Goal: Task Accomplishment & Management: Complete application form

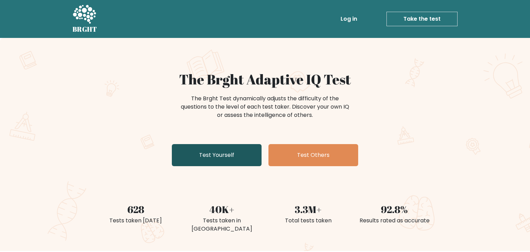
click at [198, 157] on link "Test Yourself" at bounding box center [217, 155] width 90 height 22
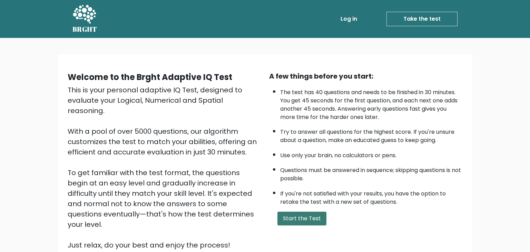
click at [297, 225] on button "Start the Test" at bounding box center [301, 219] width 49 height 14
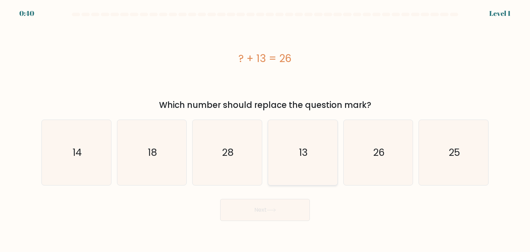
click at [301, 153] on text "13" at bounding box center [303, 153] width 9 height 14
click at [265, 130] on input "d. 13" at bounding box center [265, 127] width 0 height 3
radio input "true"
click at [279, 204] on button "Next" at bounding box center [265, 210] width 90 height 22
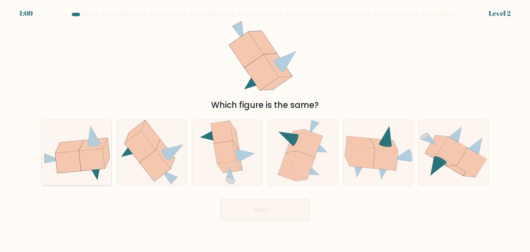
click at [70, 168] on icon at bounding box center [68, 162] width 26 height 22
click at [265, 130] on input "a." at bounding box center [265, 127] width 0 height 3
radio input "true"
click at [286, 214] on button "Next" at bounding box center [265, 210] width 90 height 22
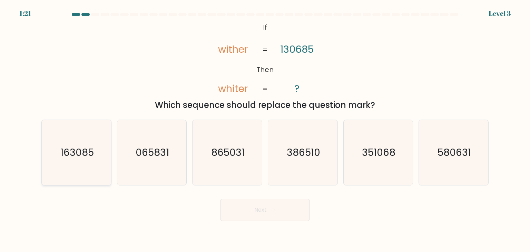
click at [86, 159] on icon "163085" at bounding box center [76, 152] width 65 height 65
click at [265, 130] on input "a. 163085" at bounding box center [265, 127] width 0 height 3
radio input "true"
click at [275, 209] on icon at bounding box center [271, 210] width 8 height 3
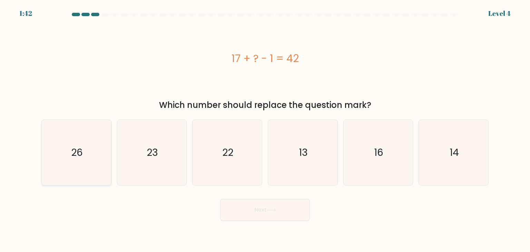
click at [81, 162] on icon "26" at bounding box center [76, 152] width 65 height 65
click at [265, 130] on input "a. 26" at bounding box center [265, 127] width 0 height 3
radio input "true"
click at [258, 220] on button "Next" at bounding box center [265, 210] width 90 height 22
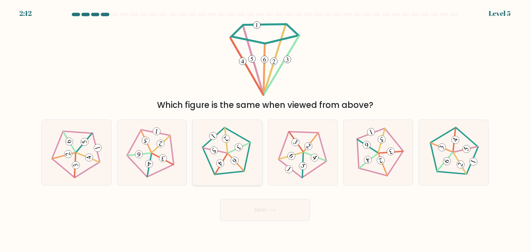
click at [246, 167] on icon at bounding box center [227, 153] width 52 height 52
click at [265, 130] on input "c." at bounding box center [265, 127] width 0 height 3
radio input "true"
click at [261, 215] on button "Next" at bounding box center [265, 210] width 90 height 22
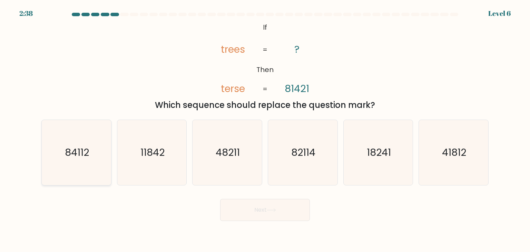
click at [72, 150] on text "84112" at bounding box center [77, 153] width 24 height 14
click at [265, 130] on input "a. 84112" at bounding box center [265, 127] width 0 height 3
radio input "true"
click at [263, 208] on button "Next" at bounding box center [265, 210] width 90 height 22
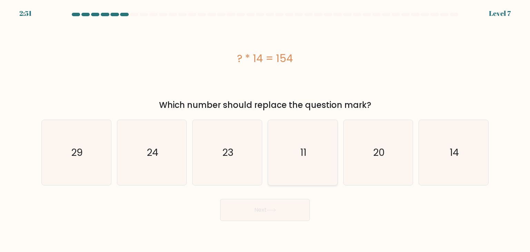
click at [308, 165] on icon "11" at bounding box center [302, 152] width 65 height 65
click at [265, 130] on input "d. 11" at bounding box center [265, 127] width 0 height 3
radio input "true"
click at [267, 211] on button "Next" at bounding box center [265, 210] width 90 height 22
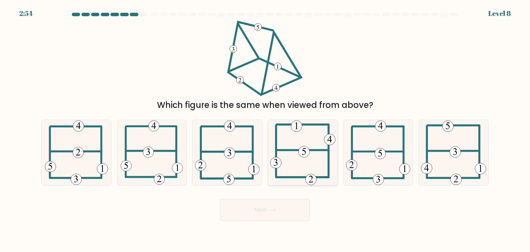
click at [314, 161] on icon at bounding box center [302, 152] width 65 height 65
click at [265, 130] on input "d." at bounding box center [265, 127] width 0 height 3
radio input "true"
click at [268, 200] on button "Next" at bounding box center [265, 210] width 90 height 22
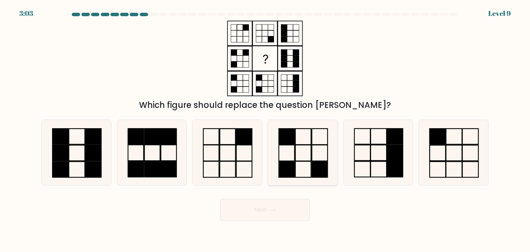
click at [299, 138] on icon at bounding box center [302, 152] width 65 height 65
click at [265, 130] on input "d." at bounding box center [265, 127] width 0 height 3
radio input "true"
click at [262, 215] on button "Next" at bounding box center [265, 210] width 90 height 22
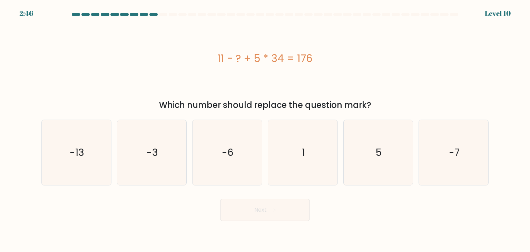
click at [352, 208] on div "Next" at bounding box center [264, 207] width 455 height 27
click at [54, 153] on icon "-13" at bounding box center [76, 152] width 65 height 65
click at [265, 130] on input "a. -13" at bounding box center [265, 127] width 0 height 3
radio input "true"
click at [282, 164] on icon "1" at bounding box center [302, 152] width 65 height 65
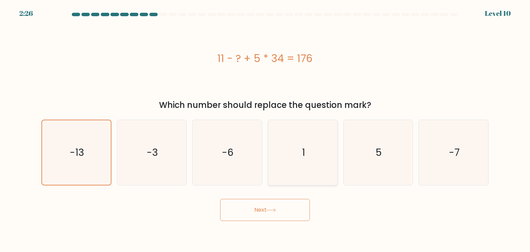
click at [265, 130] on input "d. 1" at bounding box center [265, 127] width 0 height 3
radio input "true"
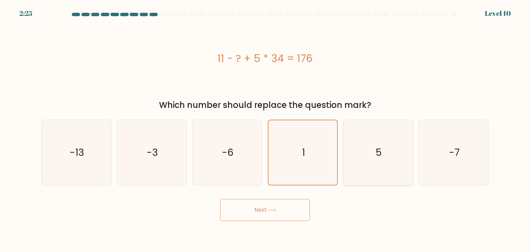
click at [375, 152] on icon "5" at bounding box center [377, 152] width 65 height 65
click at [265, 130] on input "e. 5" at bounding box center [265, 127] width 0 height 3
radio input "true"
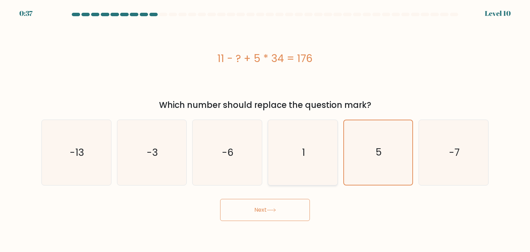
click at [285, 147] on icon "1" at bounding box center [302, 152] width 65 height 65
click at [265, 130] on input "d. 1" at bounding box center [265, 127] width 0 height 3
radio input "true"
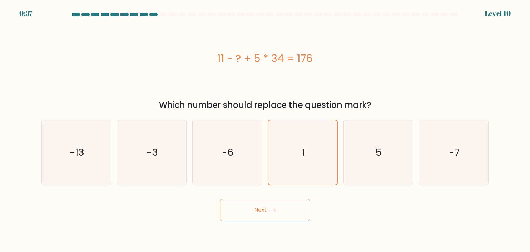
click at [270, 216] on button "Next" at bounding box center [265, 210] width 90 height 22
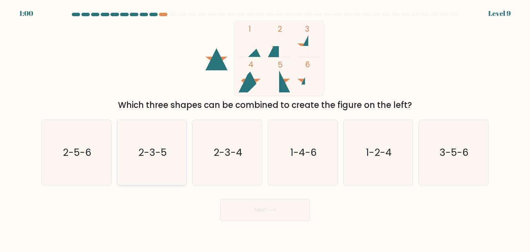
click at [169, 167] on icon "2-3-5" at bounding box center [151, 152] width 65 height 65
click at [265, 130] on input "b. 2-3-5" at bounding box center [265, 127] width 0 height 3
radio input "true"
click at [283, 212] on button "Next" at bounding box center [265, 210] width 90 height 22
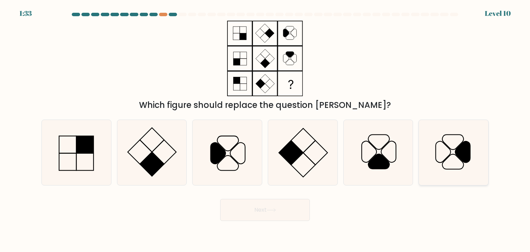
click at [446, 162] on icon at bounding box center [453, 152] width 65 height 65
click at [265, 130] on input "f." at bounding box center [265, 127] width 0 height 3
radio input "true"
click at [272, 205] on button "Next" at bounding box center [265, 210] width 90 height 22
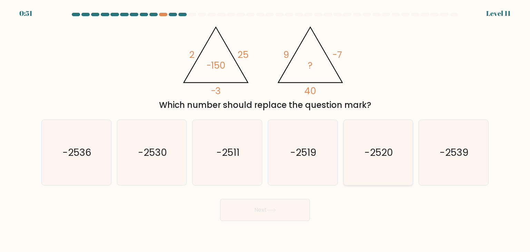
click at [368, 163] on icon "-2520" at bounding box center [377, 152] width 65 height 65
click at [265, 130] on input "e. -2520" at bounding box center [265, 127] width 0 height 3
radio input "true"
click at [272, 204] on button "Next" at bounding box center [265, 210] width 90 height 22
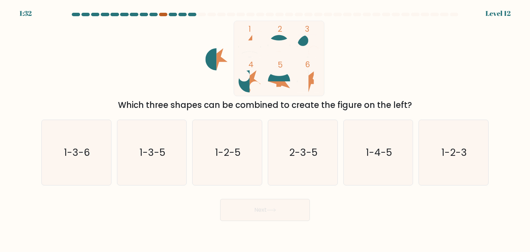
click at [162, 13] on div at bounding box center [163, 14] width 8 height 3
click at [225, 146] on text "1-2-5" at bounding box center [228, 153] width 26 height 14
click at [265, 130] on input "c. 1-2-5" at bounding box center [265, 127] width 0 height 3
radio input "true"
click at [252, 217] on button "Next" at bounding box center [265, 210] width 90 height 22
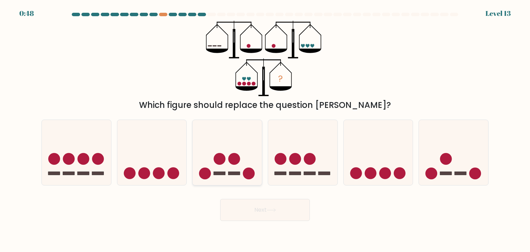
click at [208, 161] on icon at bounding box center [226, 152] width 69 height 57
click at [265, 130] on input "c." at bounding box center [265, 127] width 0 height 3
radio input "true"
click at [264, 207] on button "Next" at bounding box center [265, 210] width 90 height 22
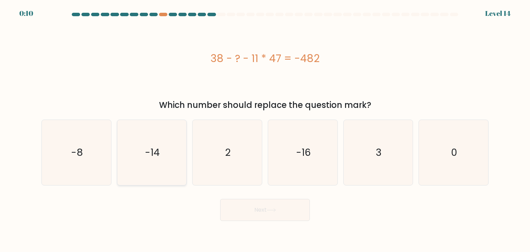
click at [173, 162] on icon "-14" at bounding box center [151, 152] width 65 height 65
click at [265, 130] on input "b. -14" at bounding box center [265, 127] width 0 height 3
radio input "true"
click at [268, 217] on button "Next" at bounding box center [265, 210] width 90 height 22
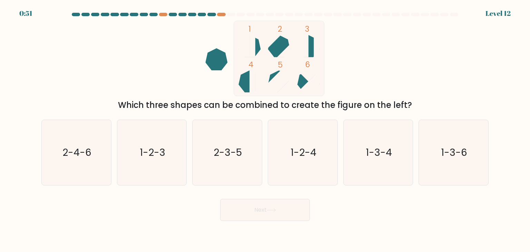
click at [285, 217] on button "Next" at bounding box center [265, 210] width 90 height 22
click at [398, 214] on div "Next" at bounding box center [264, 207] width 455 height 27
click at [374, 169] on icon "1-3-4" at bounding box center [377, 152] width 65 height 65
click at [265, 130] on input "e. 1-3-4" at bounding box center [265, 127] width 0 height 3
radio input "true"
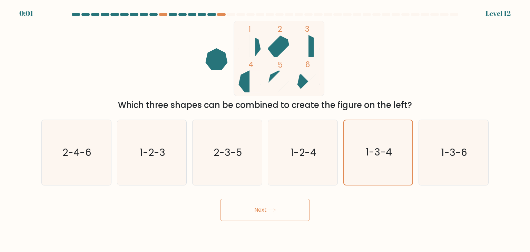
click at [289, 208] on button "Next" at bounding box center [265, 210] width 90 height 22
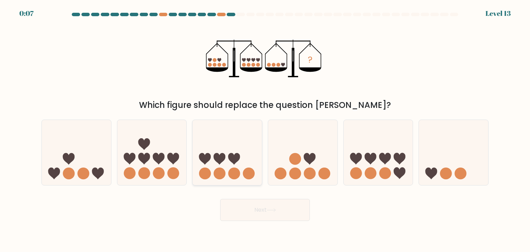
click at [225, 159] on icon at bounding box center [226, 152] width 69 height 57
click at [265, 130] on input "c." at bounding box center [265, 127] width 0 height 3
radio input "true"
click at [101, 172] on icon at bounding box center [98, 174] width 12 height 12
click at [265, 130] on input "a." at bounding box center [265, 127] width 0 height 3
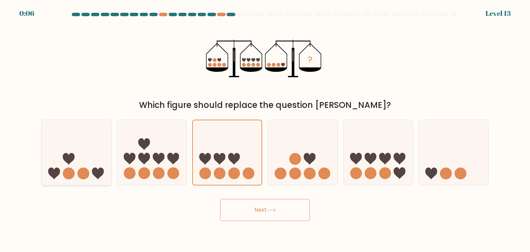
radio input "true"
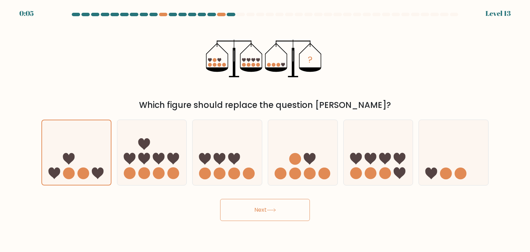
click at [278, 210] on button "Next" at bounding box center [265, 210] width 90 height 22
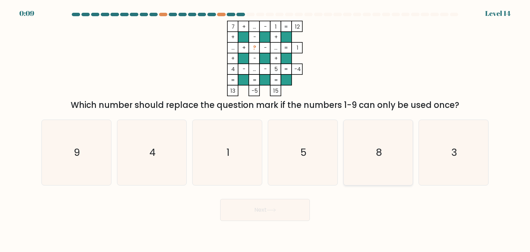
click at [383, 143] on icon "8" at bounding box center [377, 152] width 65 height 65
click at [265, 130] on input "e. 8" at bounding box center [265, 127] width 0 height 3
radio input "true"
click at [267, 208] on button "Next" at bounding box center [265, 210] width 90 height 22
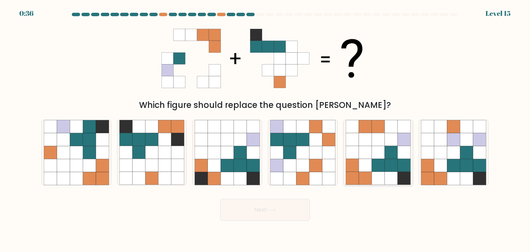
click at [399, 168] on icon at bounding box center [403, 165] width 13 height 13
click at [265, 130] on input "e." at bounding box center [265, 127] width 0 height 3
radio input "true"
drag, startPoint x: 277, startPoint y: 219, endPoint x: 405, endPoint y: 216, distance: 128.6
click at [405, 216] on div "Next" at bounding box center [264, 207] width 455 height 27
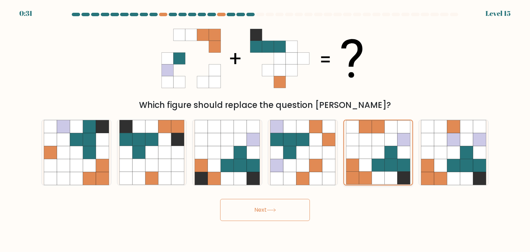
click at [368, 157] on icon at bounding box center [365, 152] width 13 height 13
click at [265, 130] on input "e." at bounding box center [265, 127] width 0 height 3
click at [300, 209] on button "Next" at bounding box center [265, 210] width 90 height 22
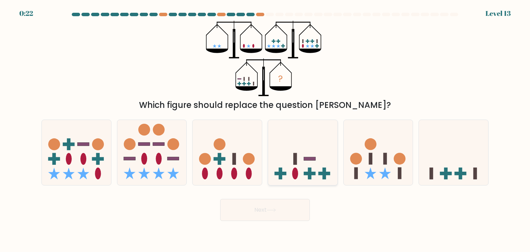
click at [312, 149] on icon at bounding box center [302, 152] width 69 height 57
click at [265, 130] on input "d." at bounding box center [265, 127] width 0 height 3
radio input "true"
click at [272, 203] on button "Next" at bounding box center [265, 210] width 90 height 22
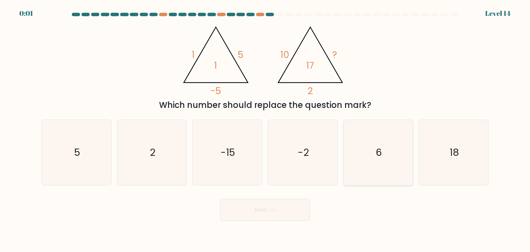
click at [395, 165] on icon "6" at bounding box center [377, 152] width 65 height 65
click at [265, 130] on input "e. 6" at bounding box center [265, 127] width 0 height 3
radio input "true"
click at [288, 199] on button "Next" at bounding box center [265, 210] width 90 height 22
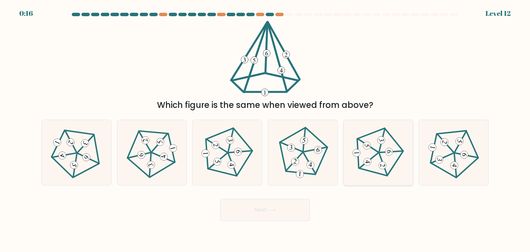
click at [381, 173] on icon at bounding box center [378, 153] width 52 height 52
click at [265, 130] on input "e." at bounding box center [265, 127] width 0 height 3
radio input "true"
click at [286, 207] on button "Next" at bounding box center [265, 210] width 90 height 22
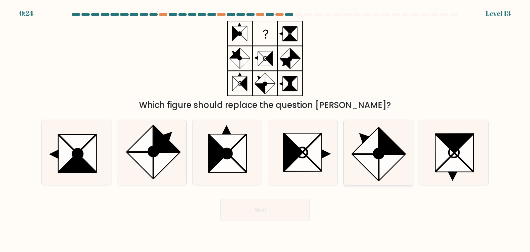
click at [387, 143] on icon at bounding box center [392, 141] width 26 height 26
click at [265, 130] on input "e." at bounding box center [265, 127] width 0 height 3
radio input "true"
click at [264, 209] on button "Next" at bounding box center [265, 210] width 90 height 22
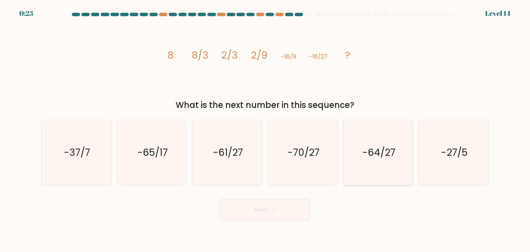
click at [348, 131] on icon "-64/27" at bounding box center [377, 152] width 65 height 65
click at [265, 130] on input "e. -64/27" at bounding box center [265, 127] width 0 height 3
radio input "true"
click at [284, 204] on button "Next" at bounding box center [265, 210] width 90 height 22
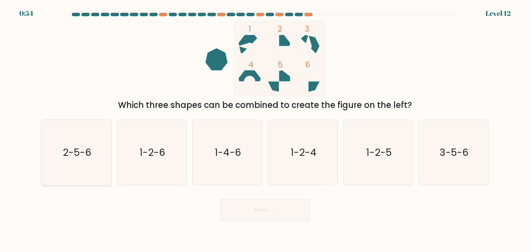
click at [94, 134] on icon "2-5-6" at bounding box center [76, 152] width 65 height 65
click at [265, 130] on input "a. 2-5-6" at bounding box center [265, 127] width 0 height 3
radio input "true"
click at [264, 216] on button "Next" at bounding box center [265, 210] width 90 height 22
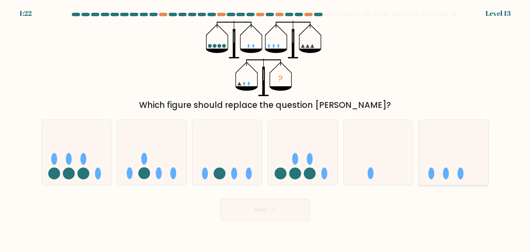
click at [459, 171] on ellipse at bounding box center [460, 174] width 6 height 12
click at [265, 130] on input "f." at bounding box center [265, 127] width 0 height 3
radio input "true"
click at [285, 204] on button "Next" at bounding box center [265, 210] width 90 height 22
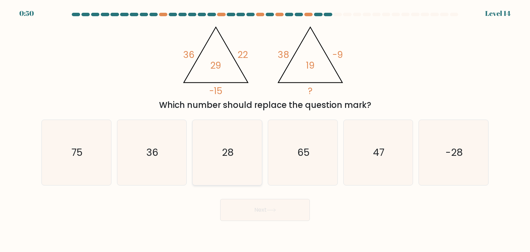
click at [243, 162] on icon "28" at bounding box center [226, 152] width 65 height 65
click at [265, 130] on input "c. 28" at bounding box center [265, 127] width 0 height 3
radio input "true"
click at [263, 215] on button "Next" at bounding box center [265, 210] width 90 height 22
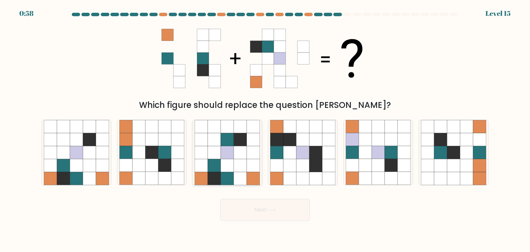
click at [237, 170] on icon at bounding box center [239, 165] width 13 height 13
click at [265, 130] on input "c." at bounding box center [265, 127] width 0 height 3
radio input "true"
click at [245, 209] on button "Next" at bounding box center [265, 210] width 90 height 22
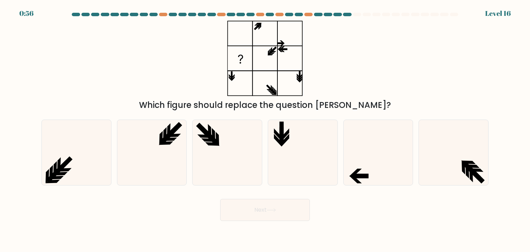
click at [297, 209] on button "Next" at bounding box center [265, 210] width 90 height 22
click at [373, 222] on body "1:40 Level 16" at bounding box center [265, 126] width 530 height 252
click at [372, 163] on icon at bounding box center [377, 152] width 65 height 65
click at [265, 130] on input "e." at bounding box center [265, 127] width 0 height 3
radio input "true"
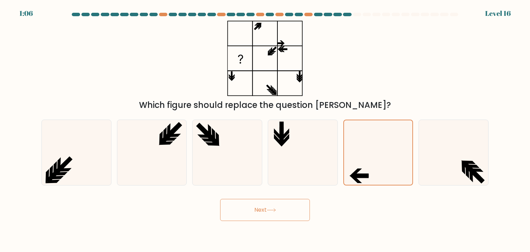
click at [245, 213] on button "Next" at bounding box center [265, 210] width 90 height 22
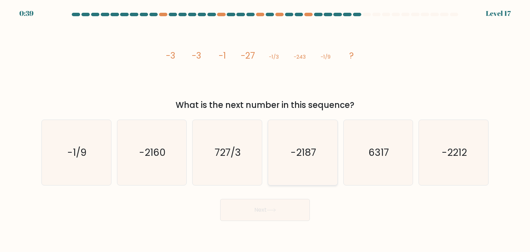
click at [280, 150] on icon "-2187" at bounding box center [302, 152] width 65 height 65
click at [265, 130] on input "d. -2187" at bounding box center [265, 127] width 0 height 3
radio input "true"
click at [261, 213] on button "Next" at bounding box center [265, 210] width 90 height 22
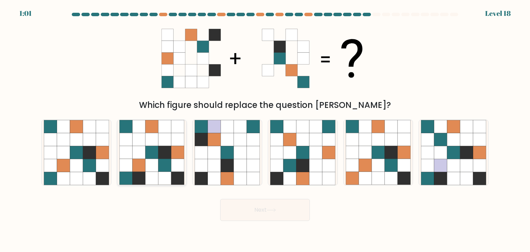
click at [170, 173] on icon at bounding box center [164, 178] width 13 height 13
click at [265, 130] on input "b." at bounding box center [265, 127] width 0 height 3
radio input "true"
click at [256, 208] on button "Next" at bounding box center [265, 210] width 90 height 22
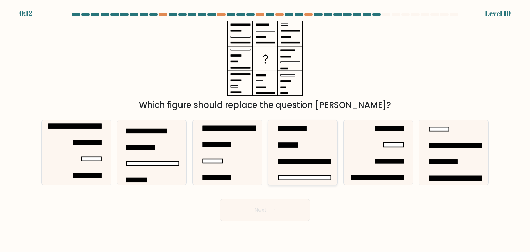
click at [289, 159] on icon at bounding box center [302, 152] width 65 height 65
click at [265, 130] on input "d." at bounding box center [265, 127] width 0 height 3
radio input "true"
click at [277, 204] on button "Next" at bounding box center [265, 210] width 90 height 22
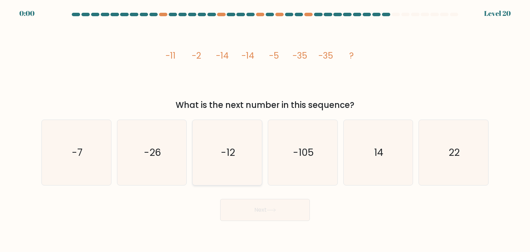
click at [241, 127] on icon "-12" at bounding box center [226, 152] width 65 height 65
click at [265, 127] on input "c. -12" at bounding box center [265, 127] width 0 height 3
radio input "true"
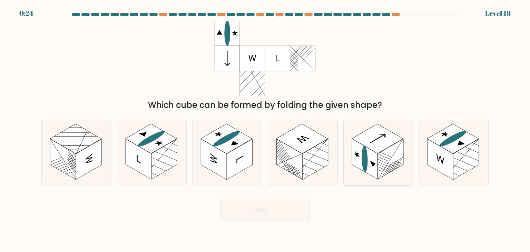
click at [367, 183] on icon at bounding box center [377, 152] width 69 height 65
click at [265, 130] on input "e." at bounding box center [265, 127] width 0 height 3
radio input "true"
click at [285, 225] on body "0:23 Level 18" at bounding box center [265, 126] width 530 height 252
click at [285, 214] on button "Next" at bounding box center [265, 210] width 90 height 22
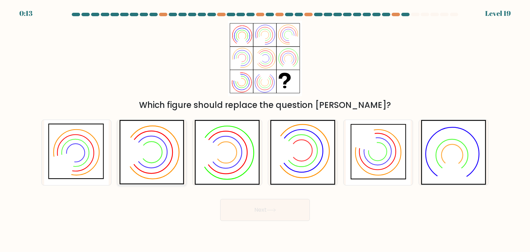
click at [155, 148] on icon at bounding box center [151, 152] width 65 height 65
click at [265, 130] on input "b." at bounding box center [265, 127] width 0 height 3
radio input "true"
click at [259, 206] on button "Next" at bounding box center [265, 210] width 90 height 22
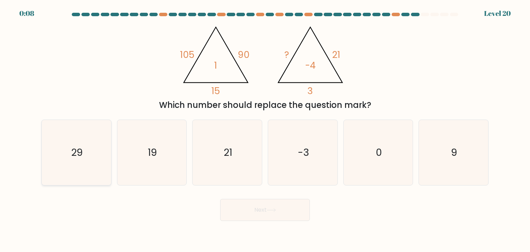
click at [82, 155] on text "29" at bounding box center [77, 153] width 12 height 14
click at [265, 130] on input "a. 29" at bounding box center [265, 127] width 0 height 3
radio input "true"
click at [243, 207] on button "Next" at bounding box center [265, 210] width 90 height 22
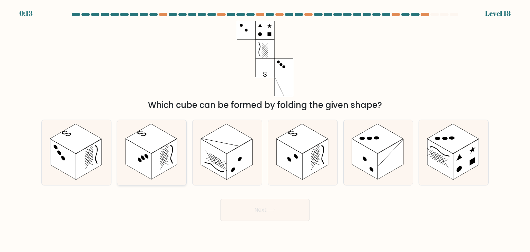
click at [158, 163] on rect at bounding box center [164, 159] width 26 height 41
click at [265, 130] on input "b." at bounding box center [265, 127] width 0 height 3
radio input "true"
click at [249, 204] on button "Next" at bounding box center [265, 210] width 90 height 22
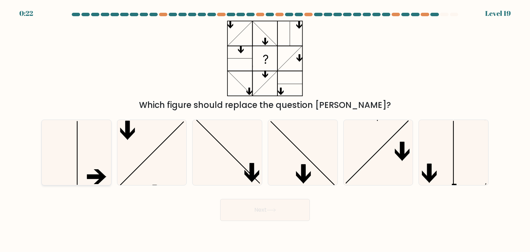
click at [81, 135] on icon at bounding box center [76, 152] width 65 height 65
click at [265, 130] on input "a." at bounding box center [265, 127] width 0 height 3
radio input "true"
click at [289, 212] on button "Next" at bounding box center [265, 210] width 90 height 22
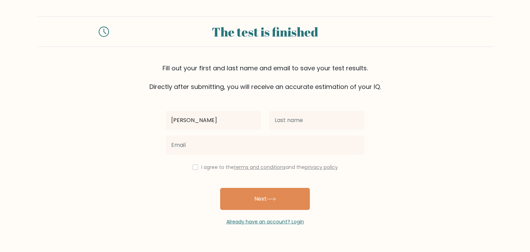
type input "[PERSON_NAME]"
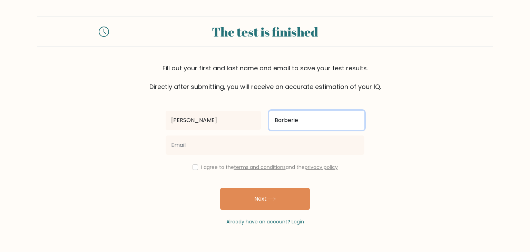
type input "Barberie"
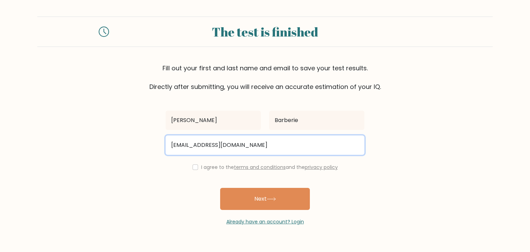
type input "dylbeswims@gmail.com"
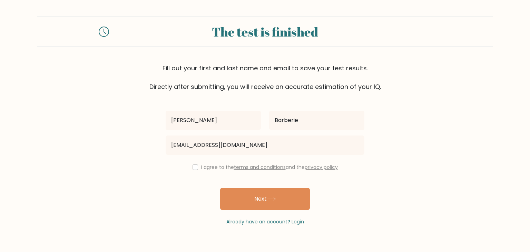
click at [162, 215] on div "Dylan Barberie dylbeswims@gmail.com I agree to the terms and conditions and the…" at bounding box center [264, 158] width 207 height 134
click at [193, 167] on input "checkbox" at bounding box center [195, 167] width 6 height 6
checkbox input "true"
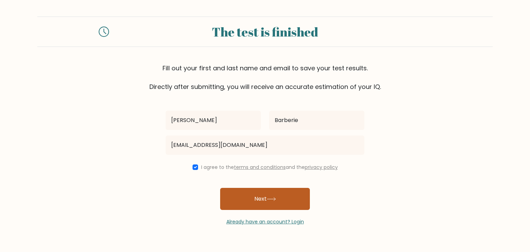
click at [268, 202] on button "Next" at bounding box center [265, 199] width 90 height 22
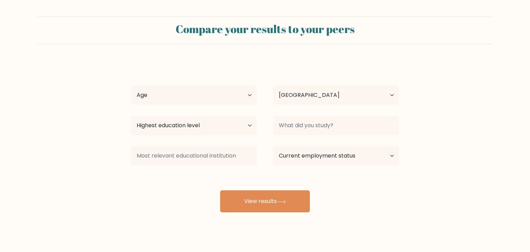
select select "CA"
select select "18_24"
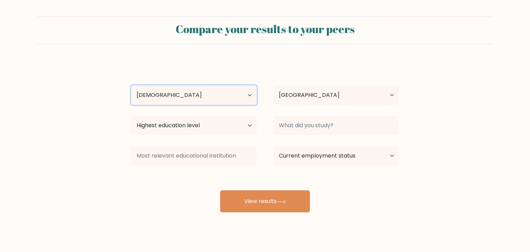
click option "[DEMOGRAPHIC_DATA]" at bounding box center [0, 0] width 0 height 0
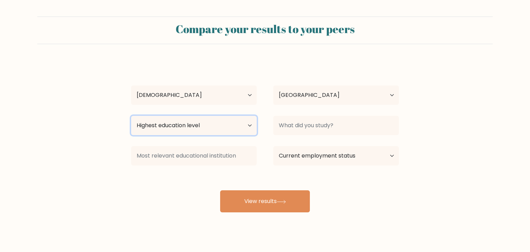
click at [131, 116] on select "Highest education level No schooling Primary Lower Secondary Upper Secondary Oc…" at bounding box center [194, 125] width 126 height 19
select select "upper_secondary"
click option "Upper Secondary" at bounding box center [0, 0] width 0 height 0
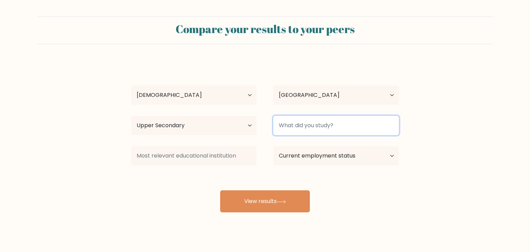
click at [340, 124] on input at bounding box center [336, 125] width 126 height 19
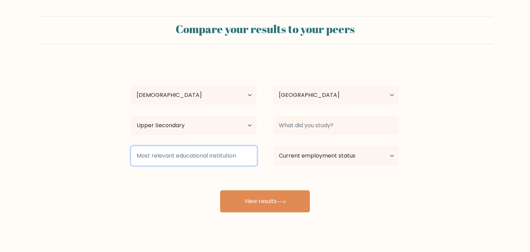
click at [230, 162] on input at bounding box center [194, 155] width 126 height 19
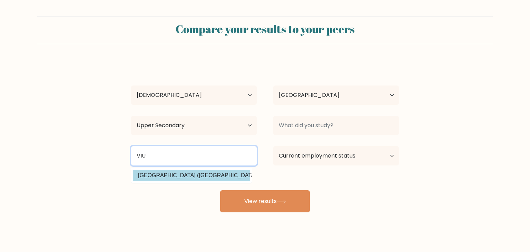
type input "VIU"
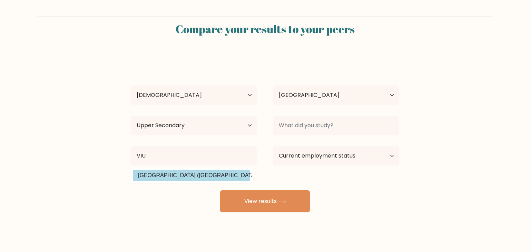
click at [187, 179] on div "Dylan Barberie Age Under 18 years old 18-24 years old 25-34 years old 35-44 yea…" at bounding box center [265, 137] width 276 height 152
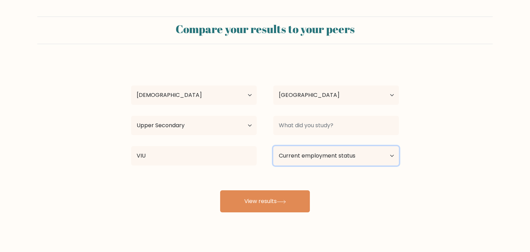
click at [273, 146] on select "Current employment status Employed Student Retired Other / prefer not to answer" at bounding box center [336, 155] width 126 height 19
select select "student"
click option "Student" at bounding box center [0, 0] width 0 height 0
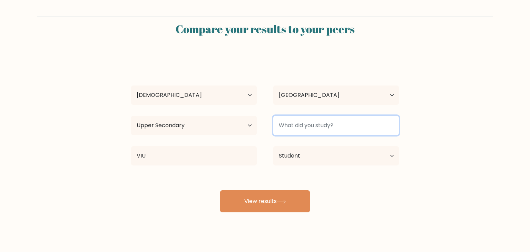
click at [304, 127] on input at bounding box center [336, 125] width 126 height 19
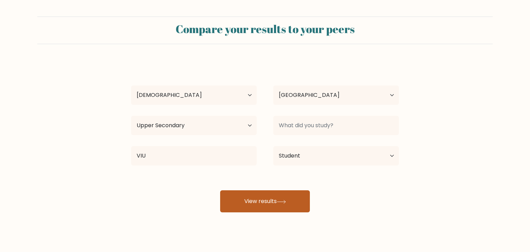
click at [283, 205] on button "View results" at bounding box center [265, 201] width 90 height 22
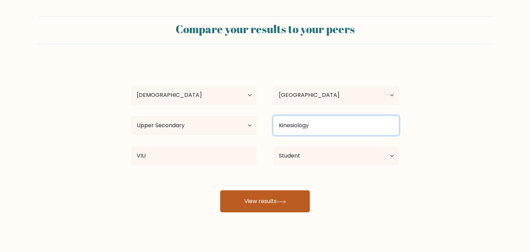
type input "Kinesiology"
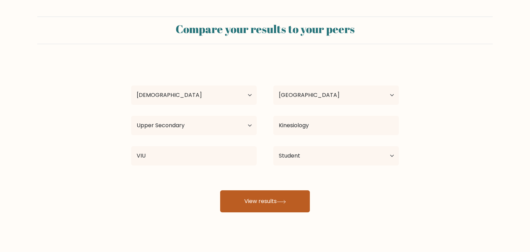
click at [290, 196] on button "View results" at bounding box center [265, 201] width 90 height 22
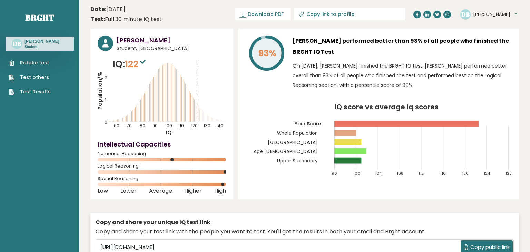
drag, startPoint x: 330, startPoint y: 78, endPoint x: 474, endPoint y: 90, distance: 144.3
click at [474, 90] on div "[PERSON_NAME] performed better than 93% of all people who finished the BRGHT IQ…" at bounding box center [401, 65] width 219 height 58
drag, startPoint x: 457, startPoint y: 89, endPoint x: 390, endPoint y: 89, distance: 66.9
click at [390, 89] on p "On [DATE], [PERSON_NAME] finished the BRGHT IQ test. [PERSON_NAME] performed be…" at bounding box center [401, 75] width 219 height 29
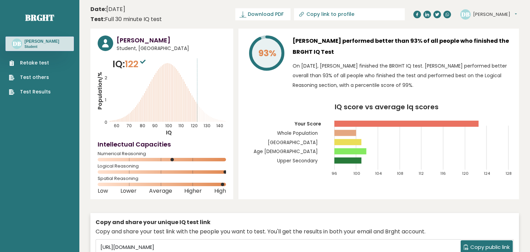
click at [427, 85] on p "On [DATE], [PERSON_NAME] finished the BRGHT IQ test. [PERSON_NAME] performed be…" at bounding box center [401, 75] width 219 height 29
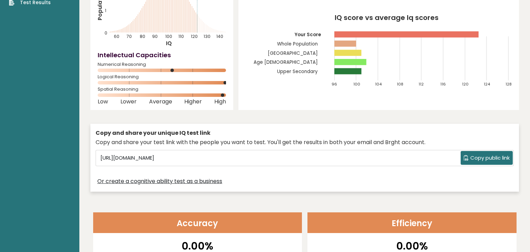
scroll to position [90, 0]
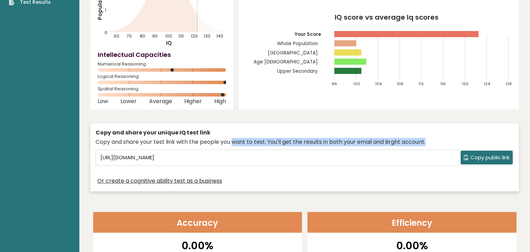
drag, startPoint x: 232, startPoint y: 146, endPoint x: 260, endPoint y: 148, distance: 28.7
click at [260, 148] on div "Copy and share your unique IQ test link Copy and share your test link with the …" at bounding box center [304, 157] width 428 height 68
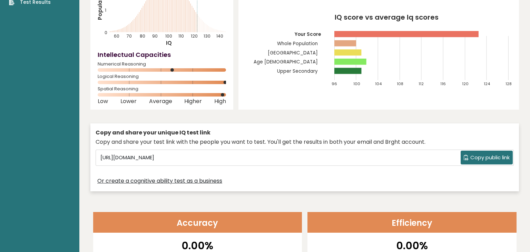
click at [268, 136] on div "Copy and share your unique IQ test link" at bounding box center [305, 133] width 418 height 8
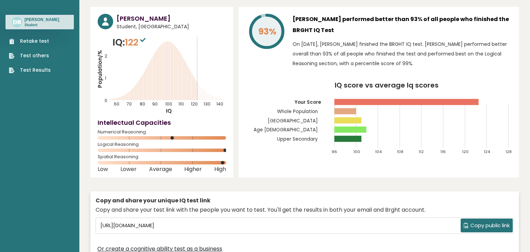
scroll to position [0, 0]
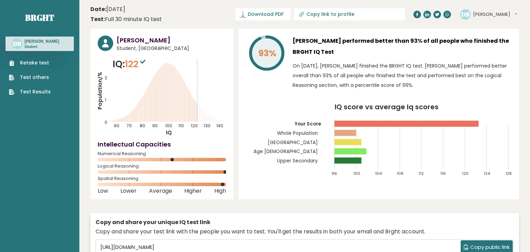
click at [146, 62] on icon at bounding box center [143, 62] width 6 height 4
